Goal: Use online tool/utility: Use online tool/utility

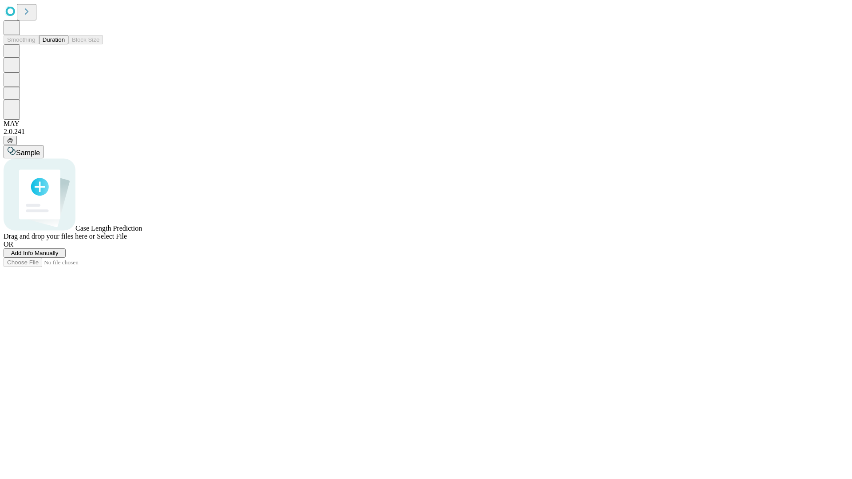
click at [65, 44] on button "Duration" at bounding box center [53, 39] width 29 height 9
click at [127, 240] on span "Select File" at bounding box center [112, 237] width 30 height 8
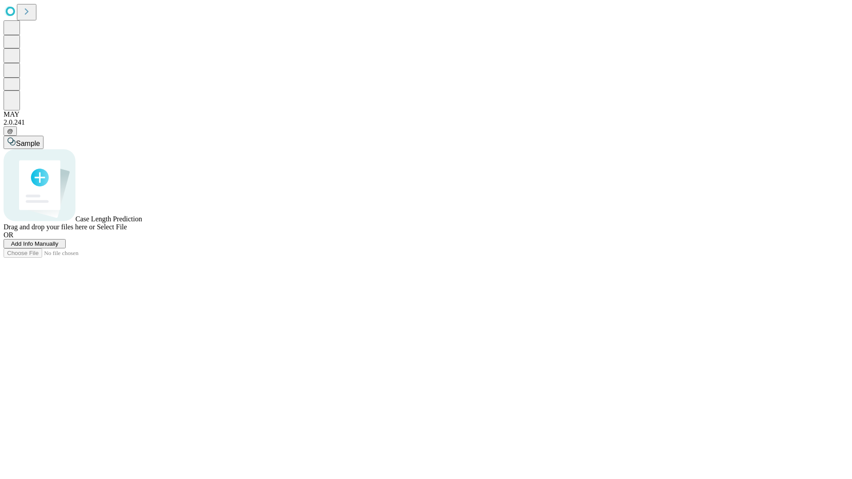
click at [127, 231] on span "Select File" at bounding box center [112, 227] width 30 height 8
